Goal: Transaction & Acquisition: Purchase product/service

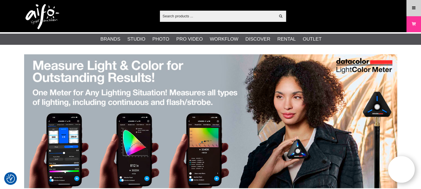
click at [415, 8] on icon at bounding box center [413, 8] width 5 height 6
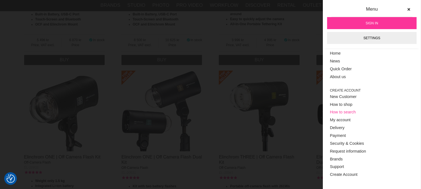
scroll to position [343, 0]
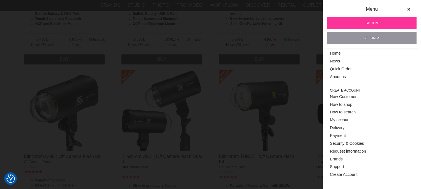
click at [374, 36] on link "Settings" at bounding box center [371, 38] width 89 height 12
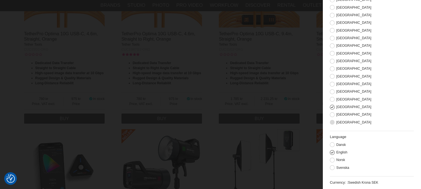
scroll to position [841, 0]
click at [333, 170] on button at bounding box center [332, 167] width 5 height 5
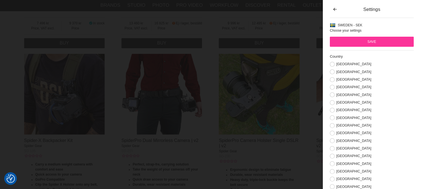
click at [365, 39] on input "Save" at bounding box center [372, 42] width 84 height 10
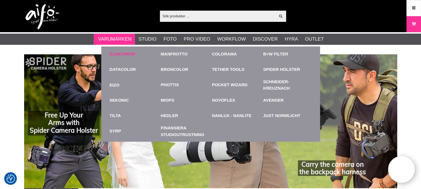
click at [125, 53] on link "Elinchrom" at bounding box center [123, 54] width 26 height 6
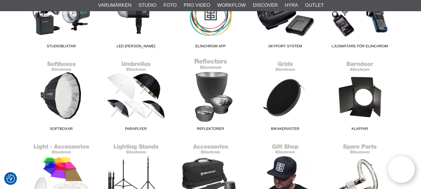
scroll to position [218, 0]
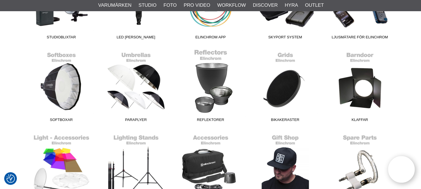
click at [221, 103] on link "Reflektorer" at bounding box center [210, 87] width 75 height 76
